Goal: Task Accomplishment & Management: Complete application form

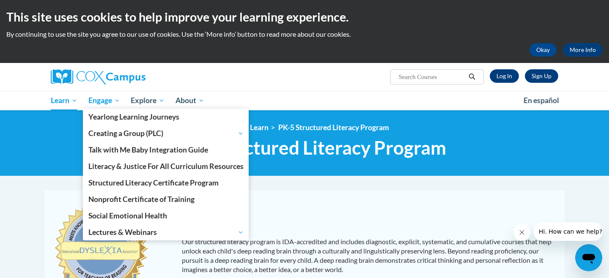
click at [107, 98] on span "Engage" at bounding box center [104, 101] width 32 height 10
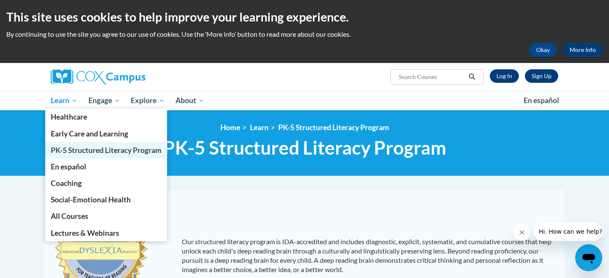
click at [88, 152] on span "PK-5 Structured Literacy Program" at bounding box center [106, 150] width 111 height 9
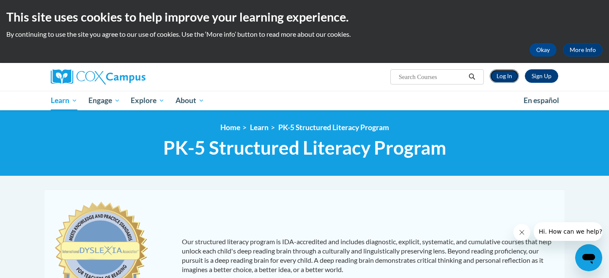
click at [510, 79] on link "Log In" at bounding box center [503, 76] width 29 height 14
click at [543, 74] on link "Sign Up" at bounding box center [540, 76] width 33 height 14
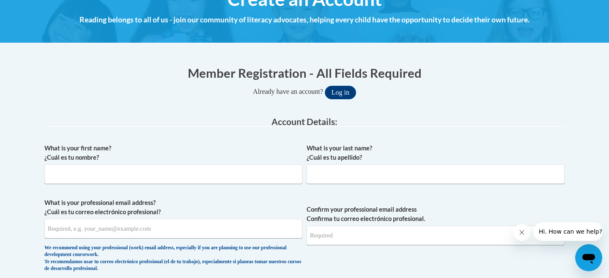
scroll to position [122, 0]
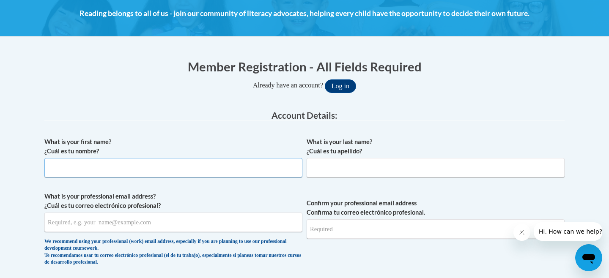
click at [191, 173] on input "What is your first name? ¿Cuál es tu nombre?" at bounding box center [173, 167] width 258 height 19
type input "[PERSON_NAME]"
click at [49, 222] on input "What is your professional email address? ¿Cuál es tu correo electrónico profesi…" at bounding box center [173, 222] width 258 height 19
click at [64, 224] on input "What is your professional email address? ¿Cuál es tu correo electrónico profesi…" at bounding box center [173, 222] width 258 height 19
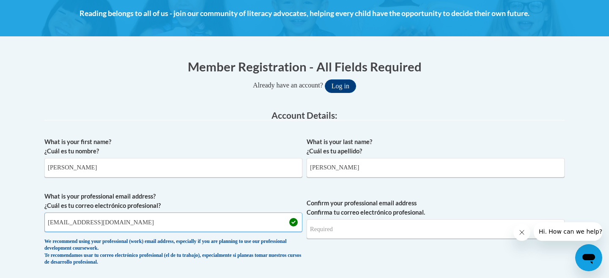
type input "[EMAIL_ADDRESS][DOMAIN_NAME]"
click at [311, 235] on input "Confirm your professional email address Confirma tu correo electrónico profesio…" at bounding box center [435, 228] width 258 height 19
type input "[EMAIL_ADDRESS][DOMAIN_NAME]"
click at [407, 201] on label "Confirm your professional email address Confirma tu correo electrónico profesio…" at bounding box center [435, 208] width 258 height 19
click at [407, 219] on input "[EMAIL_ADDRESS][DOMAIN_NAME]" at bounding box center [435, 228] width 258 height 19
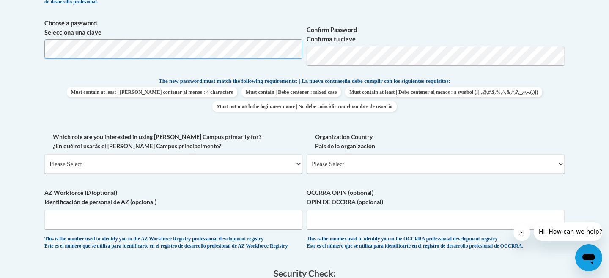
scroll to position [384, 0]
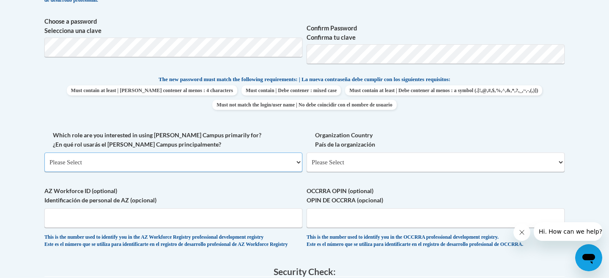
click at [295, 164] on select "Please Select College/University | Colegio/Universidad Community/Nonprofit Part…" at bounding box center [173, 162] width 258 height 19
select select "fbf2d438-af2f-41f8-98f1-81c410e29de3"
click at [44, 153] on select "Please Select College/University | Colegio/Universidad Community/Nonprofit Part…" at bounding box center [173, 162] width 258 height 19
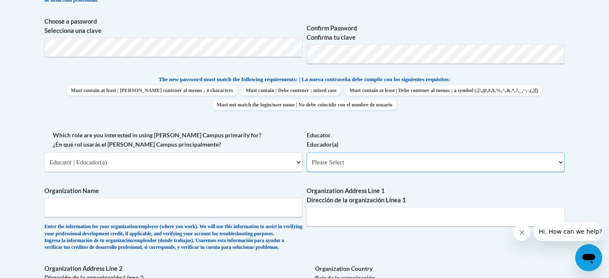
click at [352, 158] on select "Please Select Early Learning/Daycare Teacher/Family Home Care Provider | Maestr…" at bounding box center [435, 162] width 258 height 19
select select "8e40623d-54d0-45cd-9f92-5df65cd3f8cf"
click at [306, 153] on select "Please Select Early Learning/Daycare Teacher/Family Home Care Provider | Maestr…" at bounding box center [435, 162] width 258 height 19
click at [239, 208] on input "Organization Name" at bounding box center [173, 207] width 258 height 19
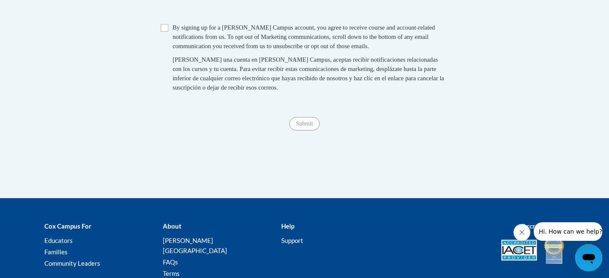
scroll to position [0, 0]
